Goal: Check status: Check status

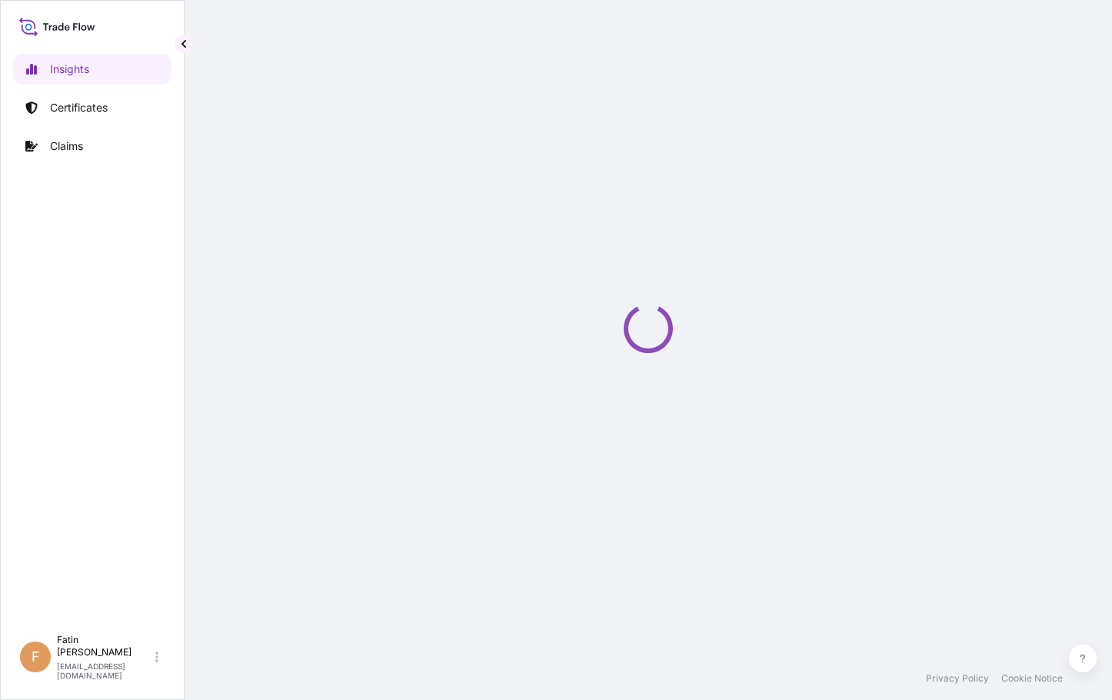
select select "2025"
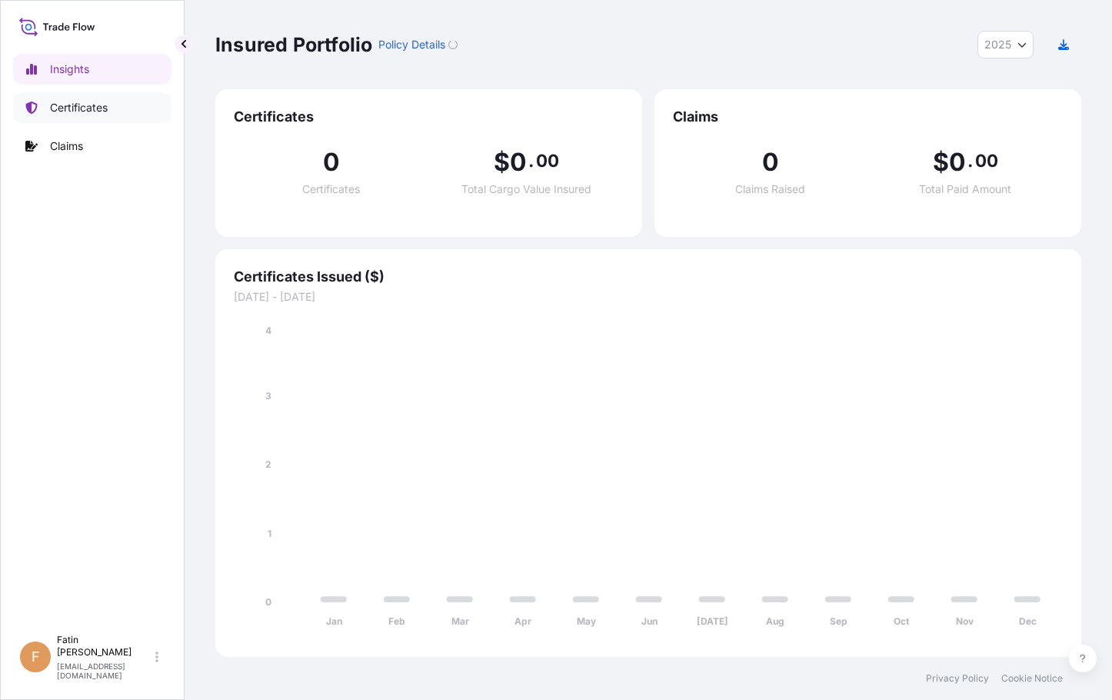
click at [98, 114] on p "Certificates" at bounding box center [79, 107] width 58 height 15
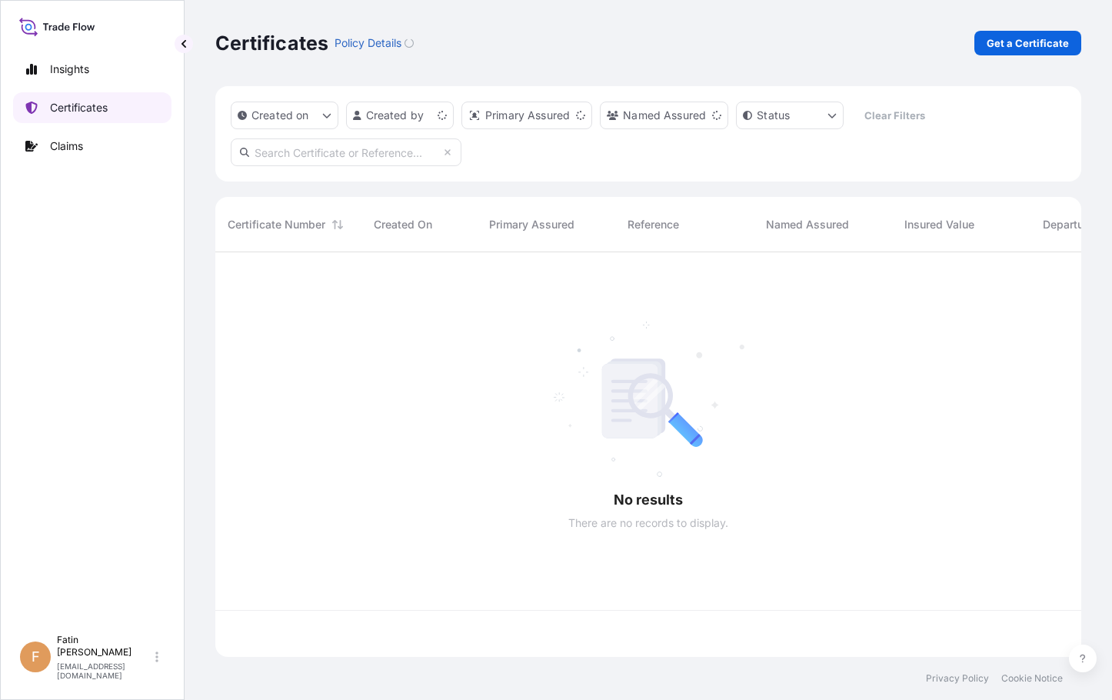
scroll to position [402, 855]
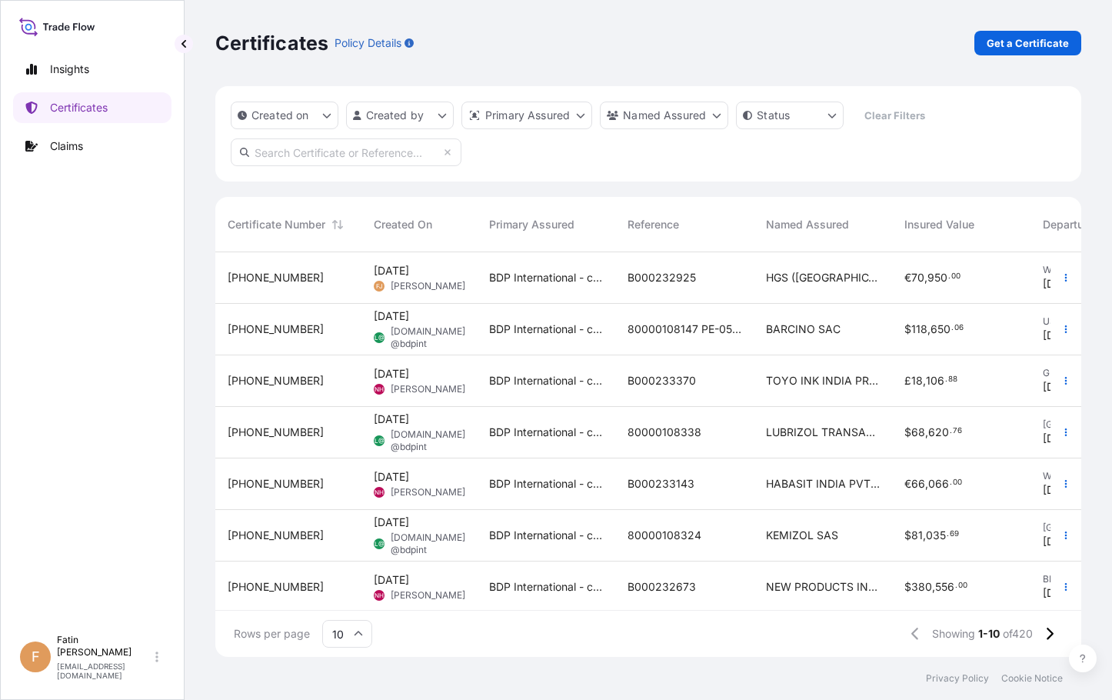
click at [312, 150] on input "text" at bounding box center [346, 152] width 231 height 28
paste input "B000232925"
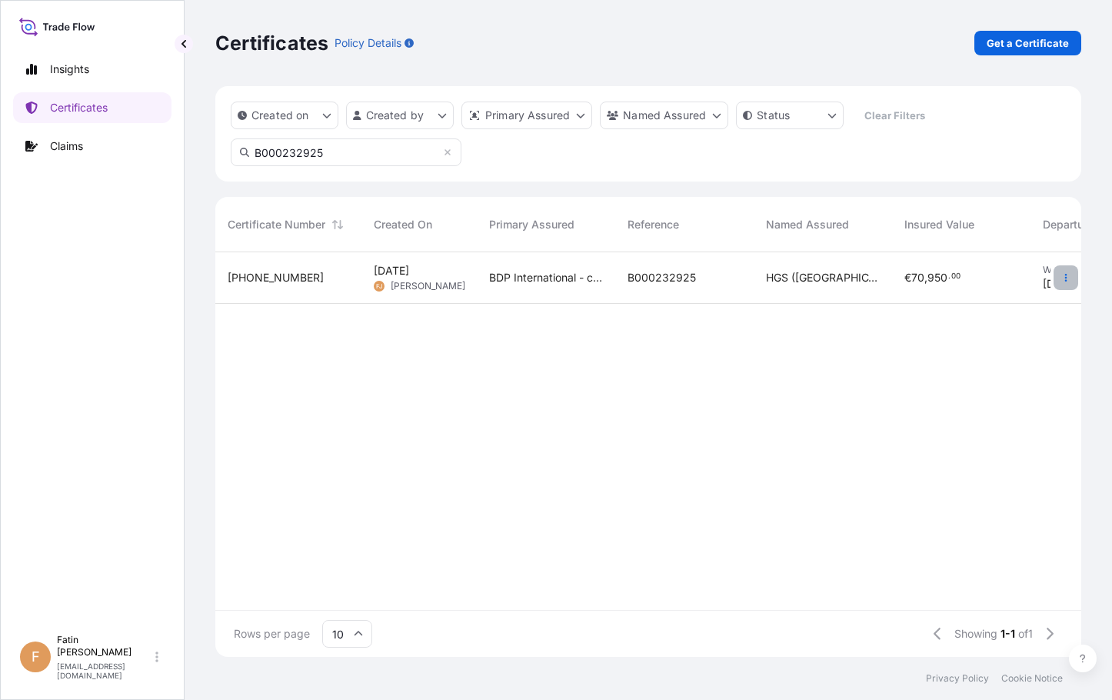
type input "B000232925"
click at [1068, 278] on icon "button" at bounding box center [1066, 277] width 9 height 9
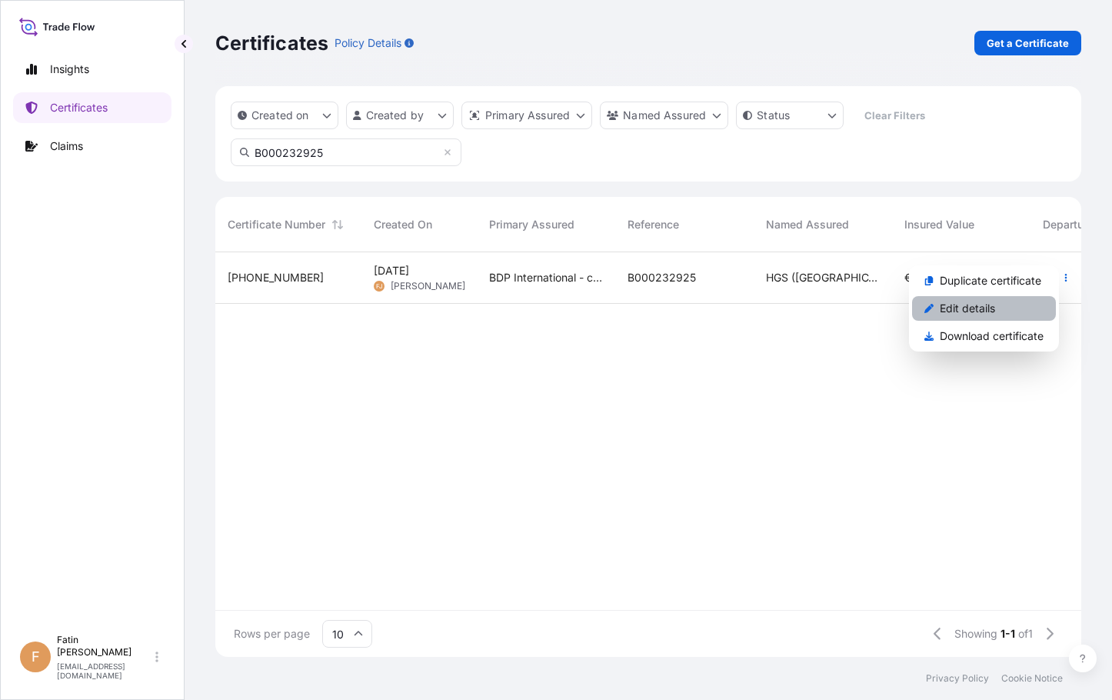
click at [995, 305] on link "Edit details" at bounding box center [984, 308] width 144 height 25
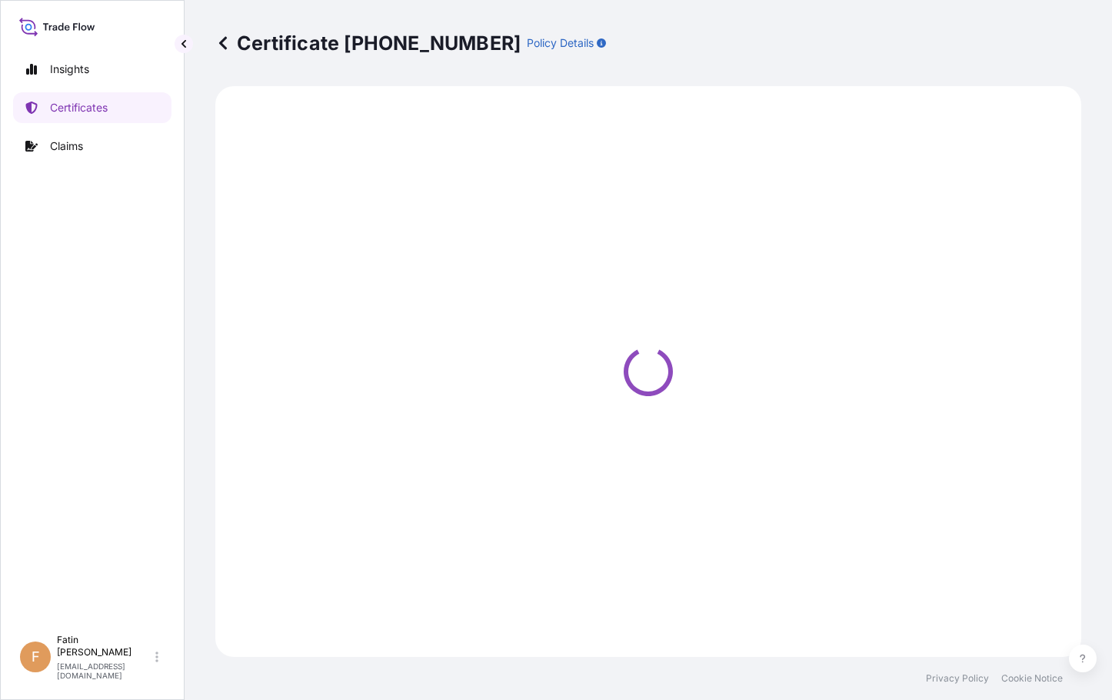
select select "Ocean Vessel"
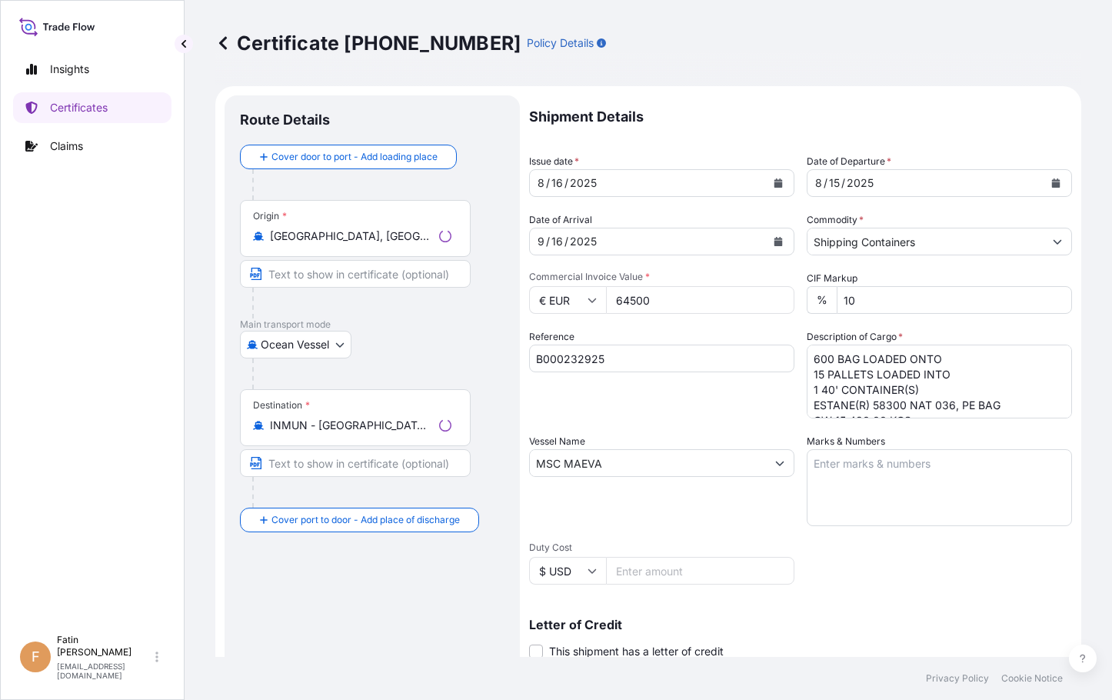
select select "31972"
drag, startPoint x: 96, startPoint y: 303, endPoint x: 126, endPoint y: 295, distance: 31.2
click at [96, 303] on div "Insights Certificates Claims" at bounding box center [92, 333] width 158 height 587
click at [90, 419] on div "Insights Certificates Claims" at bounding box center [92, 333] width 158 height 587
click at [109, 412] on div "Insights Certificates Claims" at bounding box center [92, 333] width 158 height 587
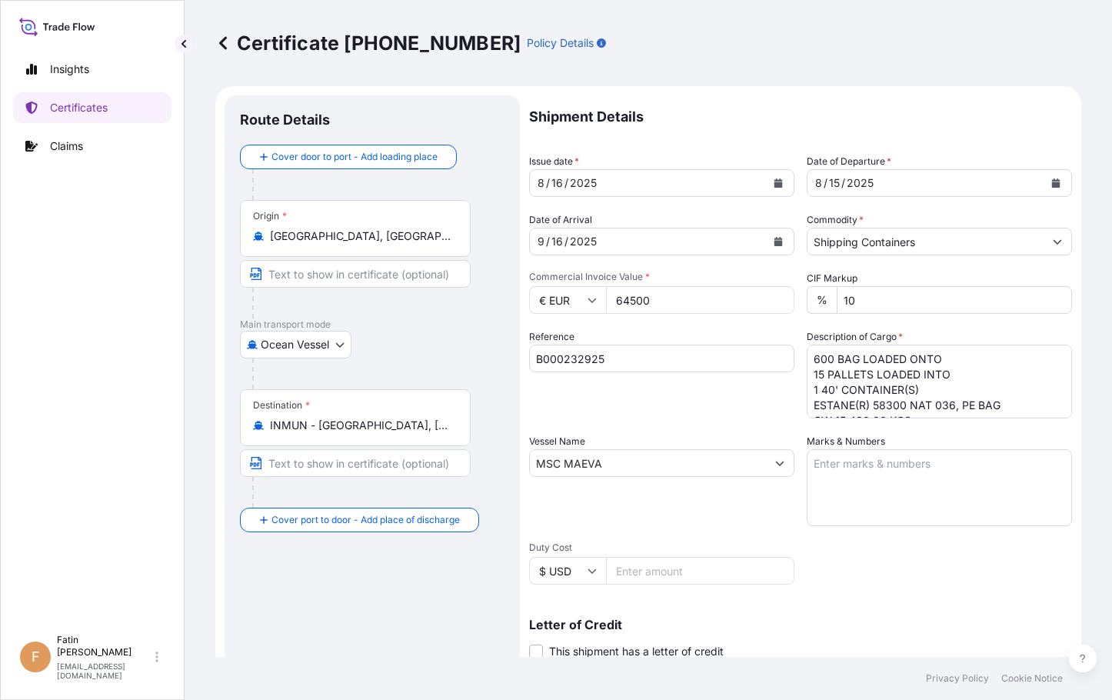
click at [83, 462] on div "Insights Certificates Claims" at bounding box center [92, 333] width 158 height 587
drag, startPoint x: 78, startPoint y: 457, endPoint x: 92, endPoint y: 459, distance: 14.8
click at [78, 457] on div "Insights Certificates Claims" at bounding box center [92, 333] width 158 height 587
click at [57, 411] on div "Insights Certificates Claims" at bounding box center [92, 333] width 158 height 587
click at [92, 432] on div "Insights Certificates Claims" at bounding box center [92, 333] width 158 height 587
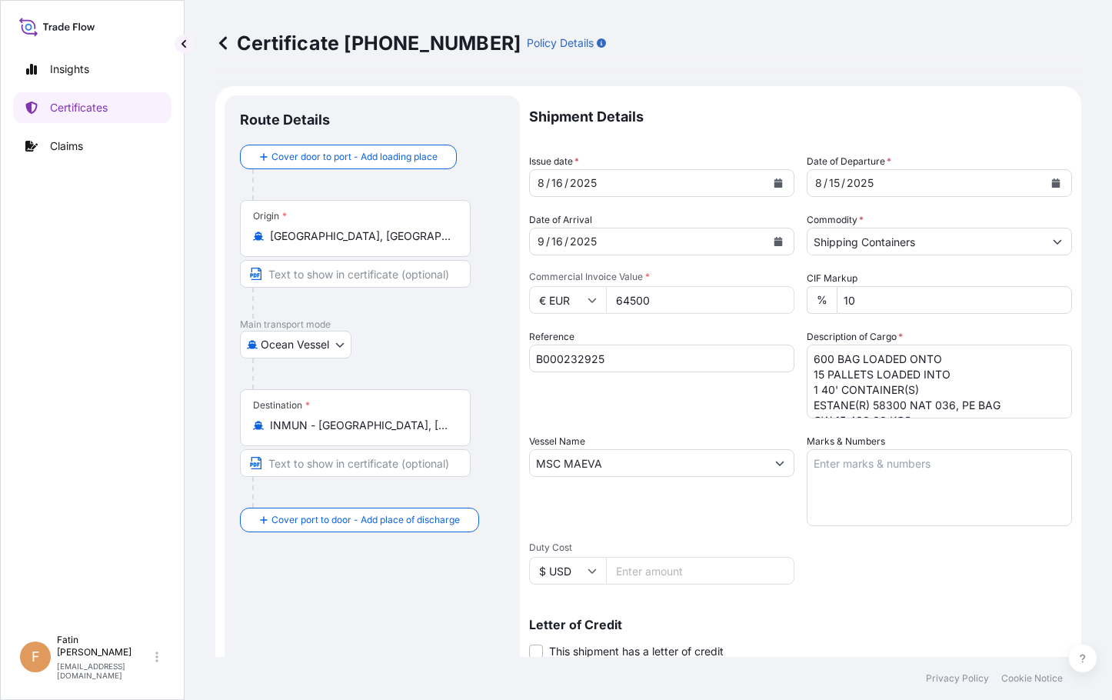
drag, startPoint x: 44, startPoint y: 421, endPoint x: 126, endPoint y: 435, distance: 83.5
click at [44, 421] on div "Insights Certificates Claims" at bounding box center [92, 333] width 158 height 587
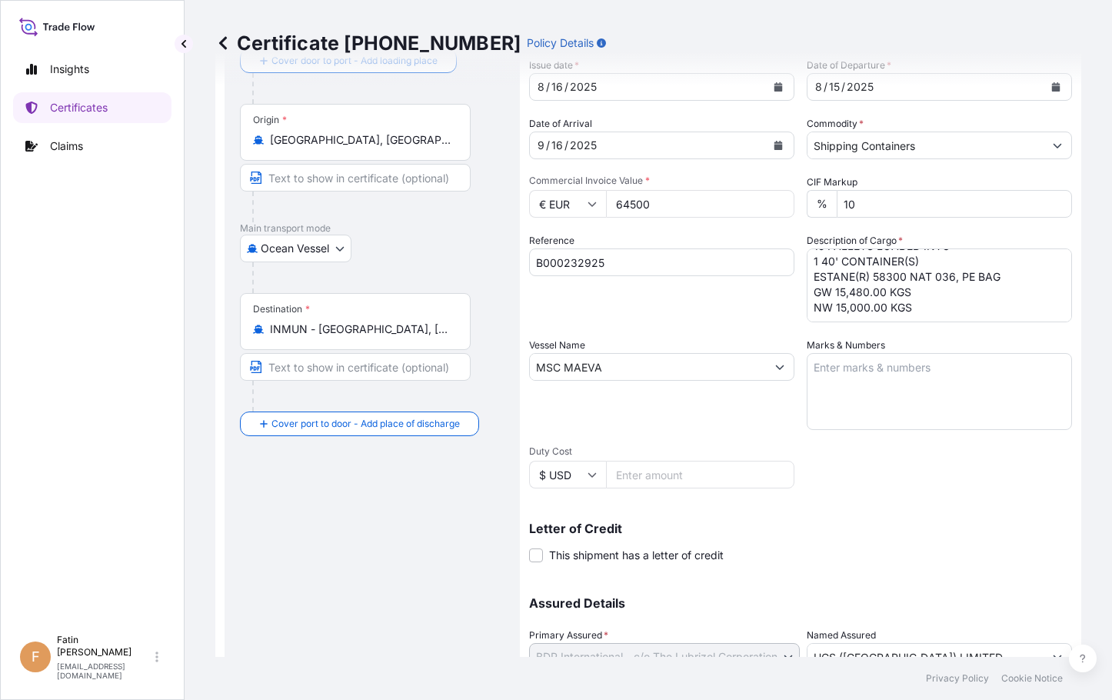
scroll to position [224, 0]
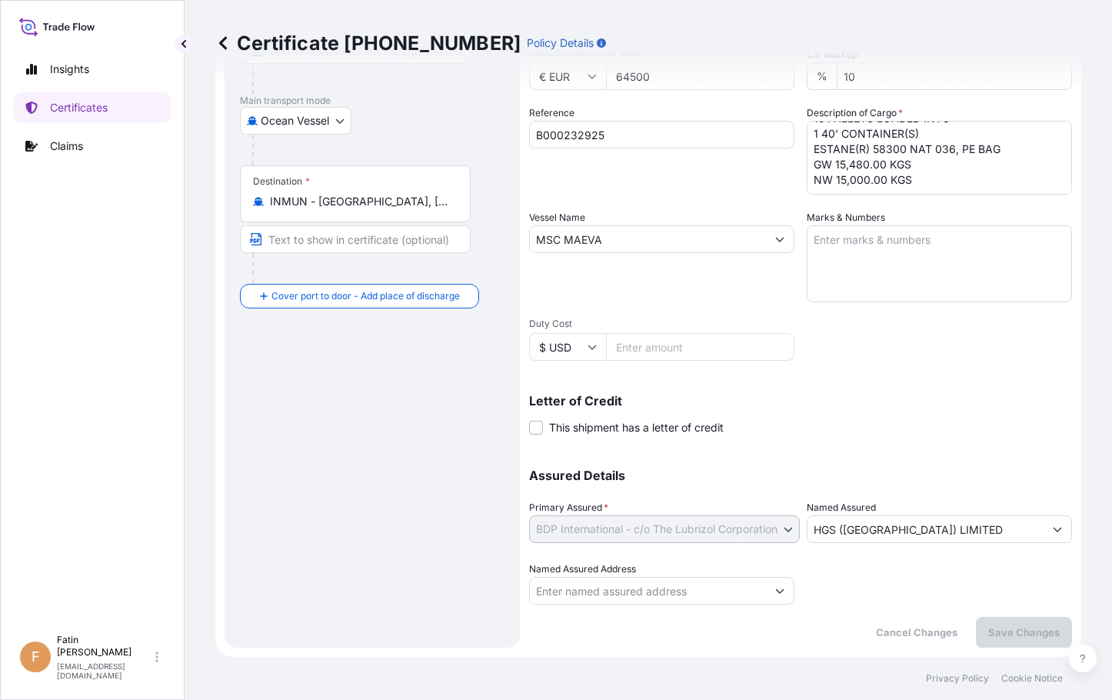
click at [420, 474] on div "Route Details Cover door to port - Add loading place Place of loading Road / In…" at bounding box center [372, 259] width 265 height 745
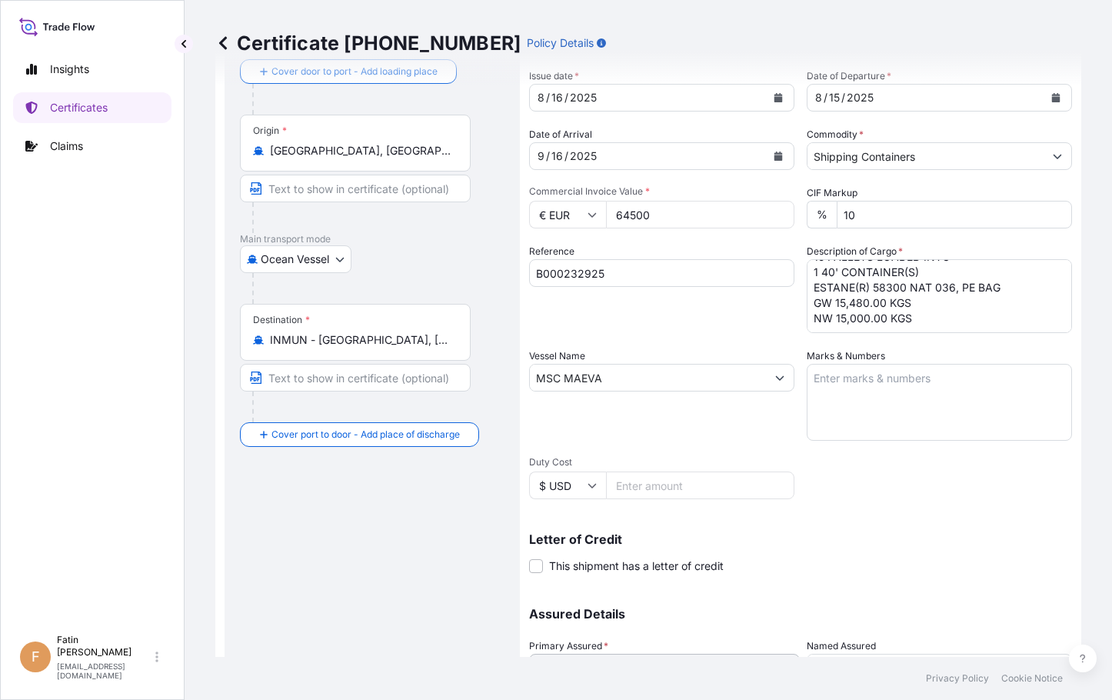
scroll to position [0, 0]
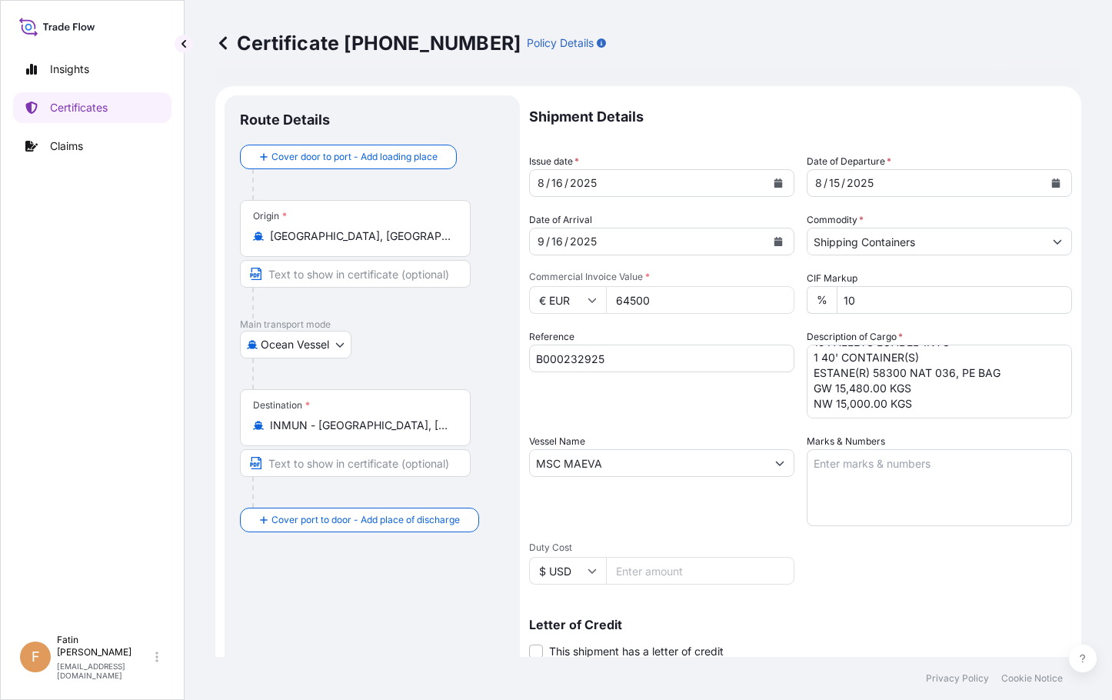
click at [548, 13] on div "Certificate 31972-421-1 Policy Details" at bounding box center [648, 43] width 866 height 86
